Goal: Obtain resource: Download file/media

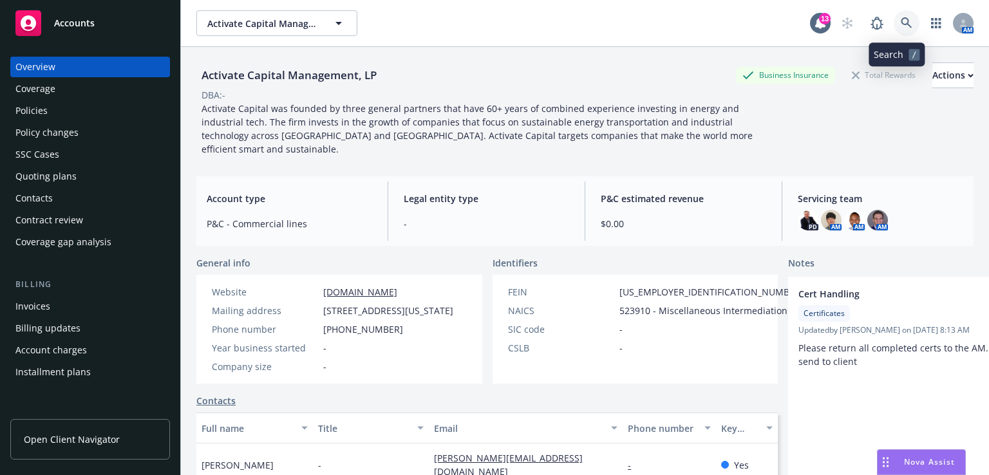
click at [901, 19] on icon at bounding box center [907, 23] width 12 height 12
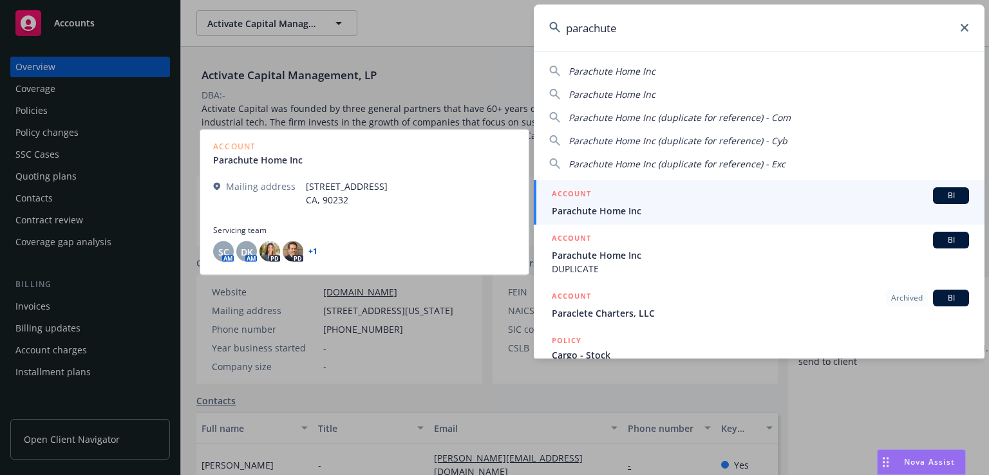
type input "parachute"
click at [601, 200] on div "ACCOUNT BI" at bounding box center [760, 195] width 417 height 17
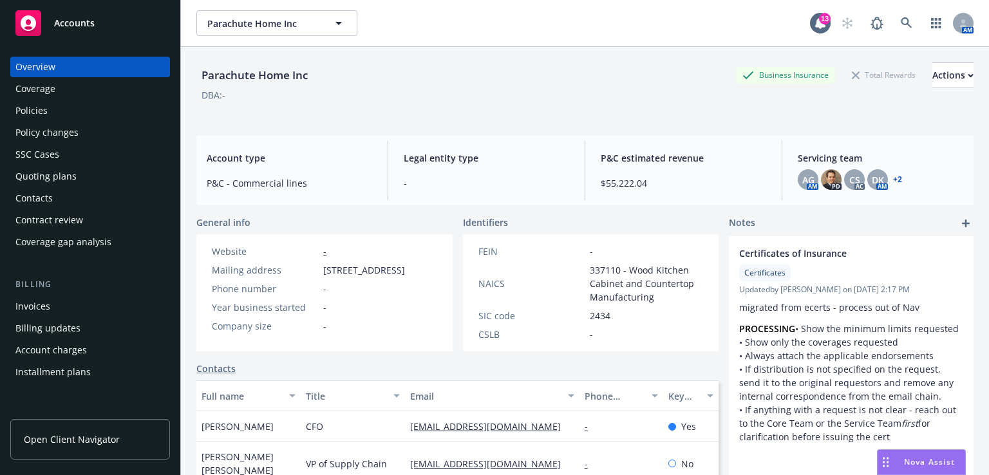
click at [31, 117] on div "Policies" at bounding box center [31, 110] width 32 height 21
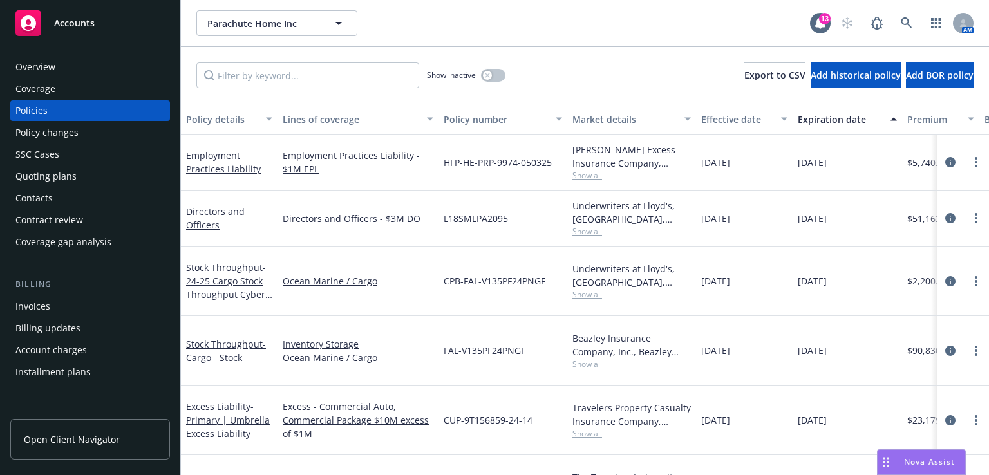
click at [220, 162] on div "Employment Practices Liability" at bounding box center [229, 162] width 86 height 27
click at [218, 172] on link "Employment Practices Liability" at bounding box center [223, 162] width 75 height 26
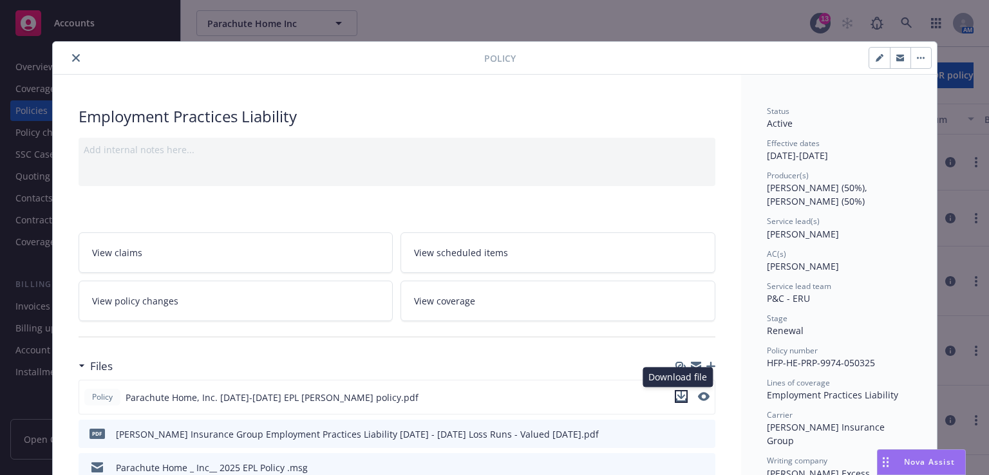
click at [680, 398] on icon "download file" at bounding box center [681, 399] width 10 height 3
click at [72, 61] on icon "close" at bounding box center [76, 58] width 8 height 8
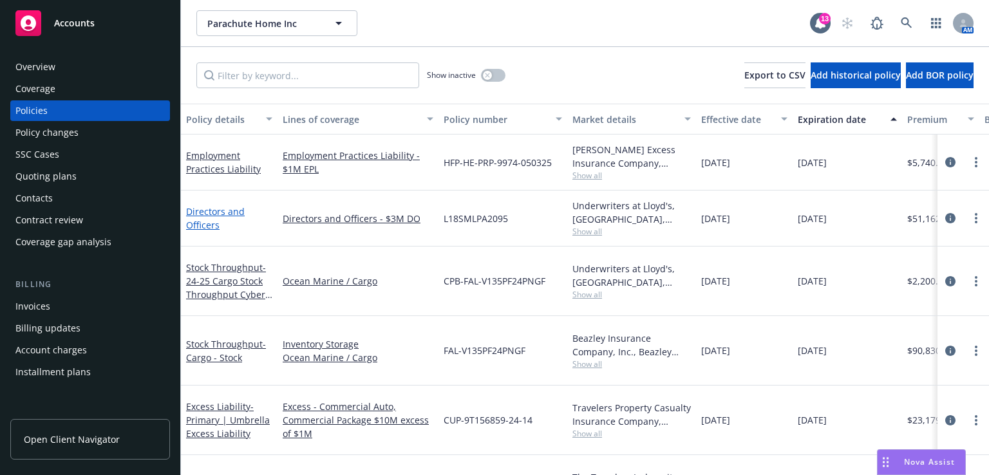
click at [203, 217] on link "Directors and Officers" at bounding box center [215, 218] width 59 height 26
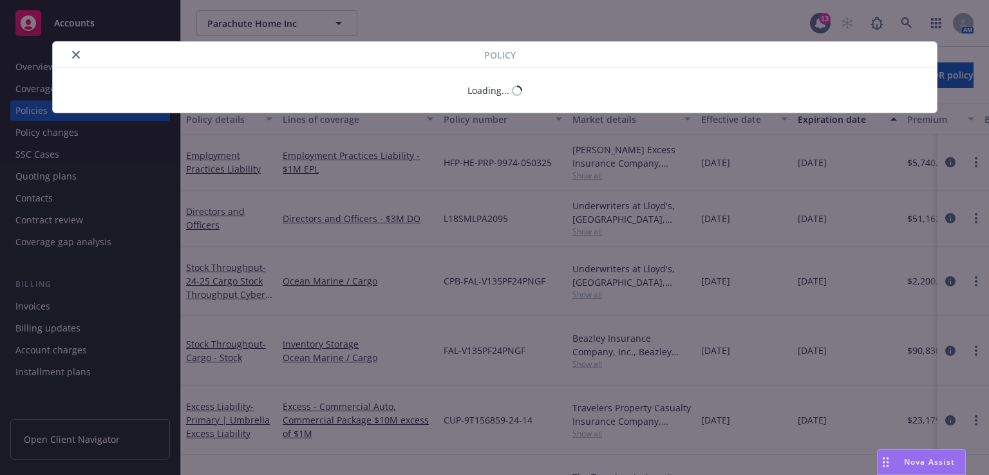
click at [203, 217] on div "Policy Loading..." at bounding box center [494, 237] width 989 height 475
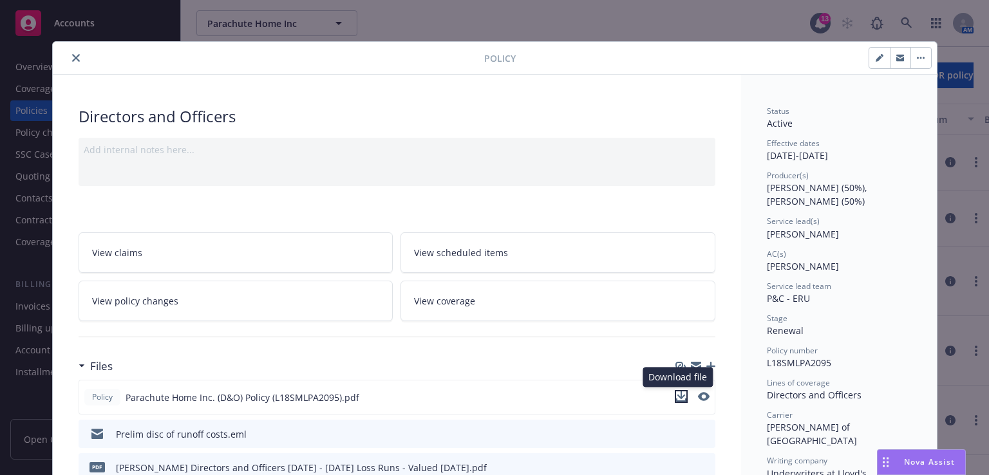
click at [680, 399] on icon "download file" at bounding box center [681, 399] width 10 height 3
click at [75, 57] on button "close" at bounding box center [75, 57] width 15 height 15
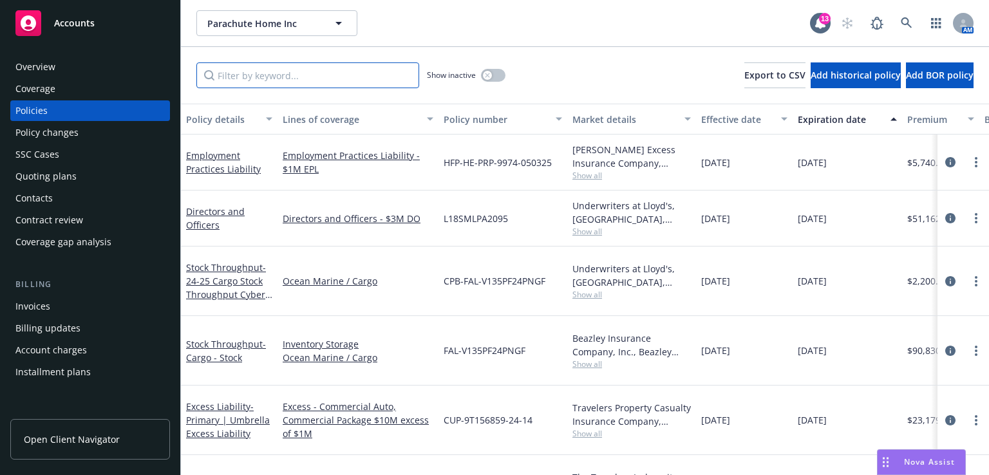
click at [294, 75] on input "Filter by keyword..." at bounding box center [307, 75] width 223 height 26
click at [909, 18] on icon at bounding box center [907, 23] width 12 height 12
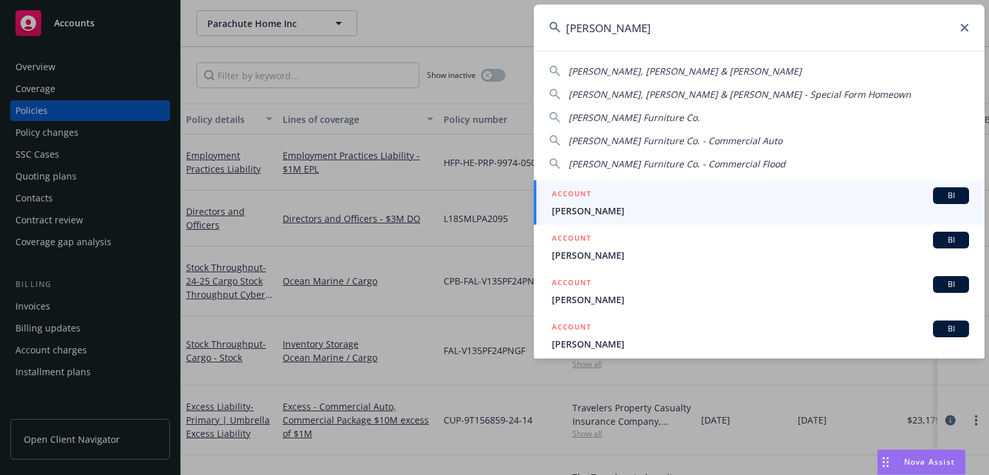
click at [671, 111] on span "[PERSON_NAME] Furniture Co." at bounding box center [633, 117] width 131 height 12
type input "[PERSON_NAME] Furniture Co."
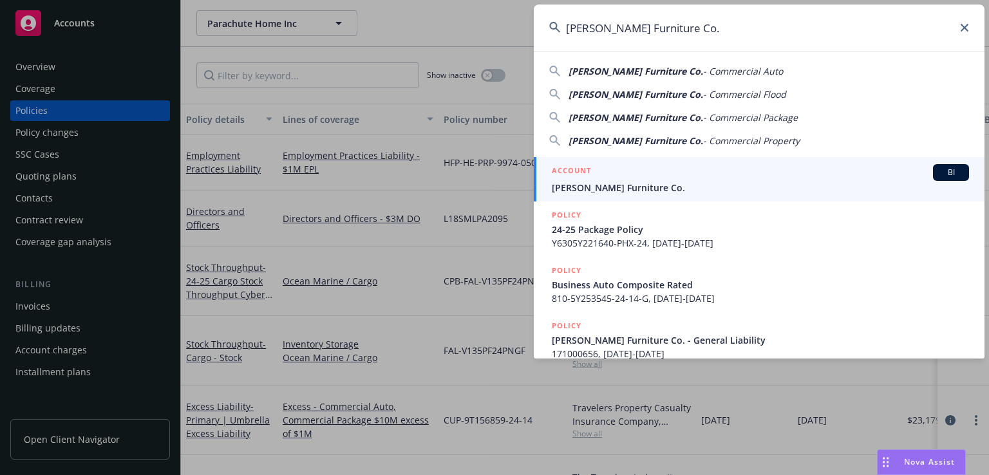
click at [588, 186] on span "[PERSON_NAME] Furniture Co." at bounding box center [760, 188] width 417 height 14
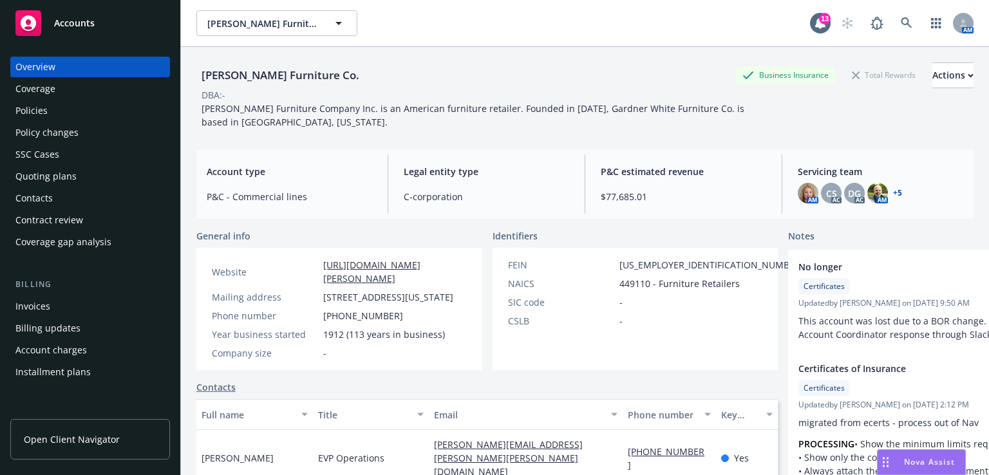
click at [17, 111] on div "Policies" at bounding box center [31, 110] width 32 height 21
